Goal: Check status

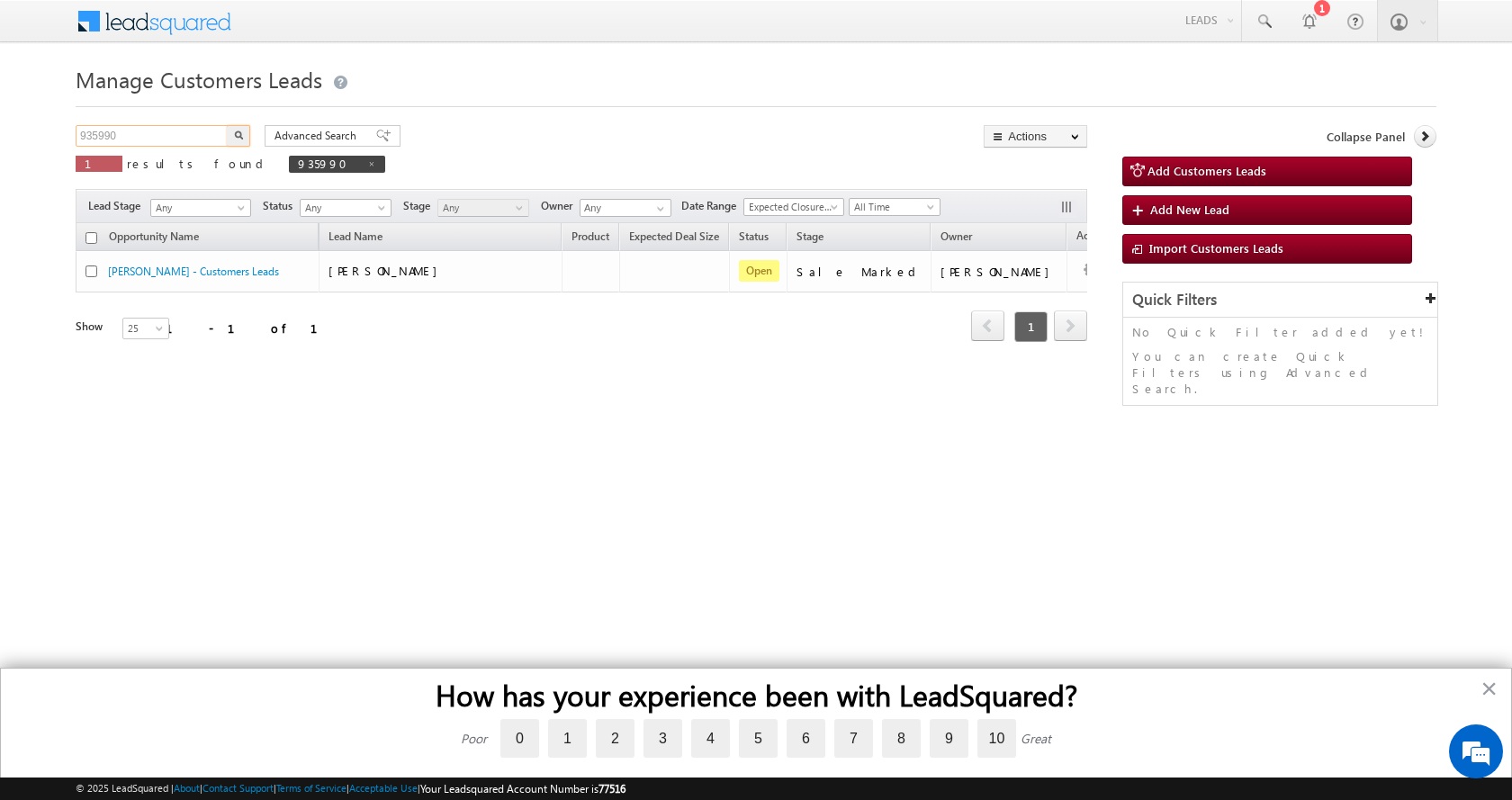
click at [89, 138] on input "935990" at bounding box center [153, 136] width 154 height 22
click at [227, 125] on button "button" at bounding box center [238, 136] width 24 height 22
